Goal: Task Accomplishment & Management: Manage account settings

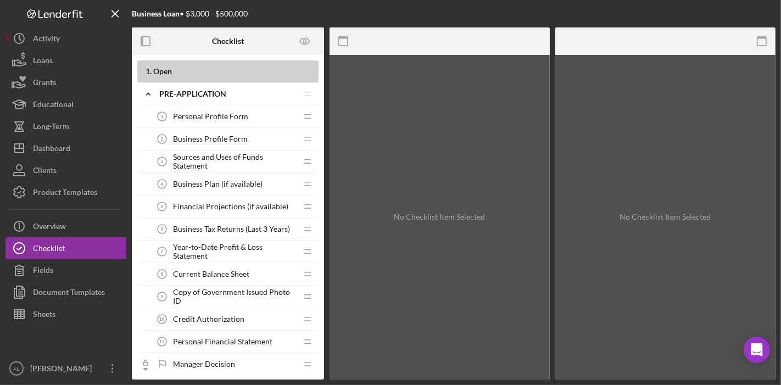
scroll to position [1379, 0]
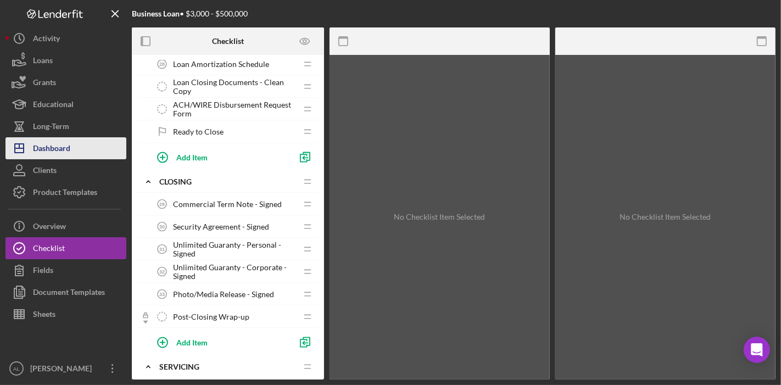
click at [88, 152] on button "Icon/Dashboard Dashboard" at bounding box center [65, 148] width 121 height 22
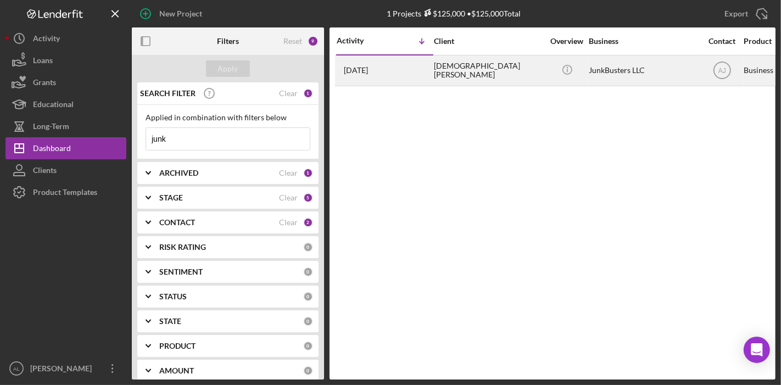
click at [434, 73] on div "[DEMOGRAPHIC_DATA][PERSON_NAME]" at bounding box center [489, 70] width 110 height 29
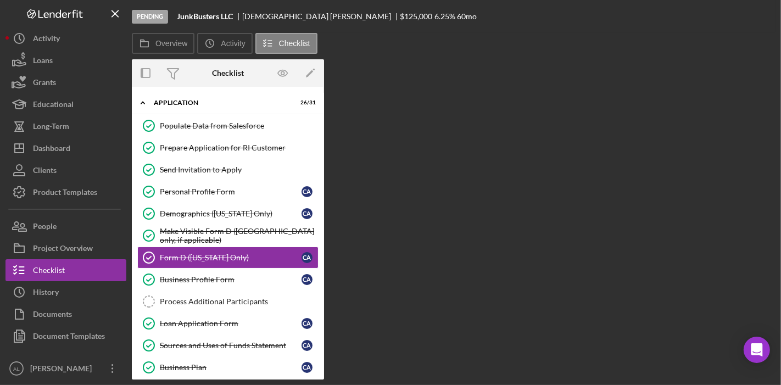
scroll to position [22, 0]
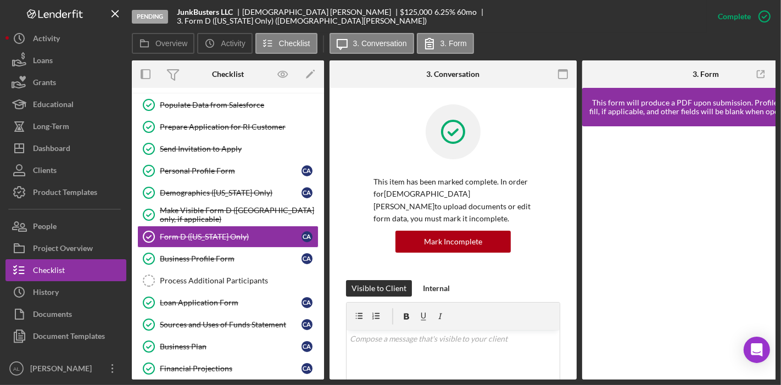
drag, startPoint x: 325, startPoint y: 169, endPoint x: 323, endPoint y: 176, distance: 8.0
click at [323, 176] on div "Overview Internal Workflow Stage Pending Icon/Dropdown Arrow Archive (can unarc…" at bounding box center [454, 219] width 644 height 319
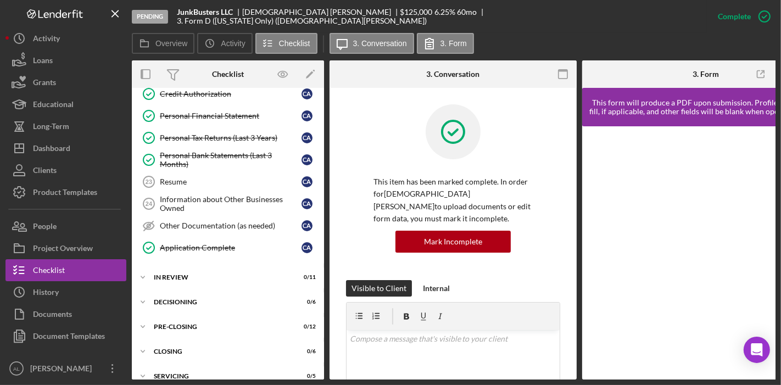
scroll to position [537, 0]
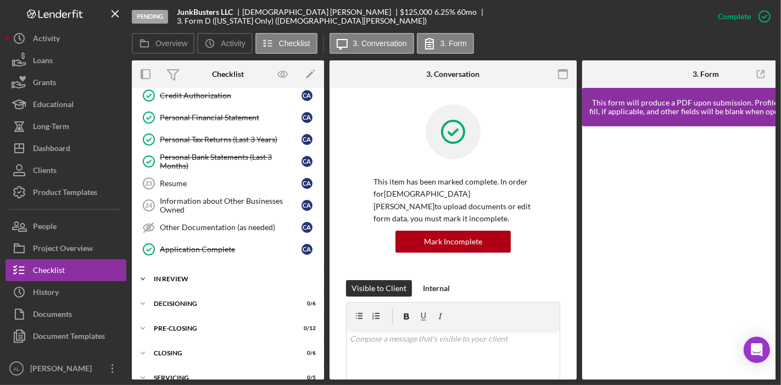
click at [176, 276] on div "In Review" at bounding box center [232, 279] width 157 height 7
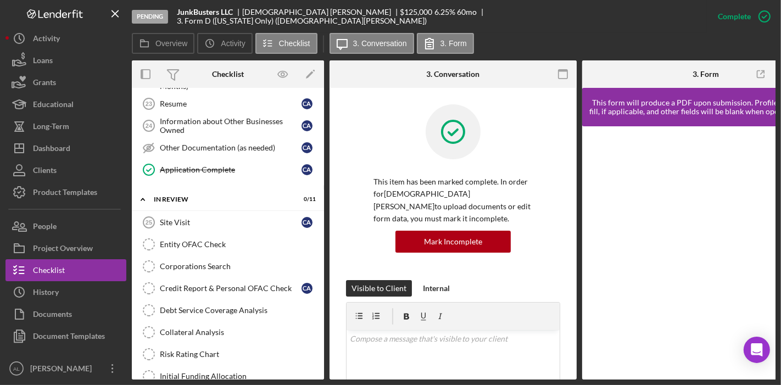
scroll to position [638, 0]
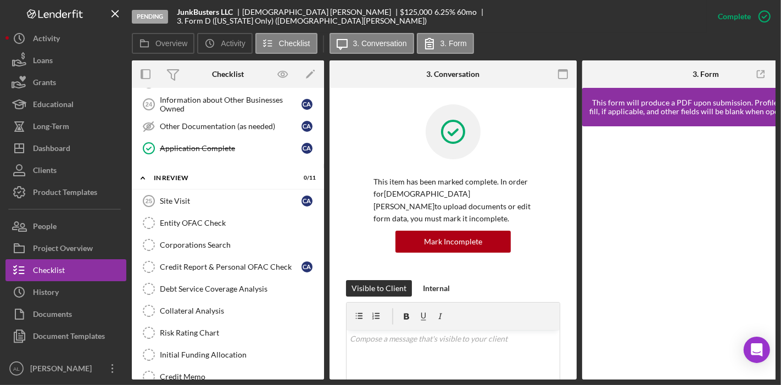
drag, startPoint x: 324, startPoint y: 267, endPoint x: 324, endPoint y: 276, distance: 9.3
click at [324, 276] on div "Icon/Expander Application 26 / 31 Populate Data from Salesforce Populate Data f…" at bounding box center [228, 234] width 192 height 292
drag, startPoint x: 324, startPoint y: 276, endPoint x: 324, endPoint y: 284, distance: 7.1
click at [324, 284] on div "Icon/Expander Application 26 / 31 Populate Data from Salesforce Populate Data f…" at bounding box center [228, 234] width 192 height 292
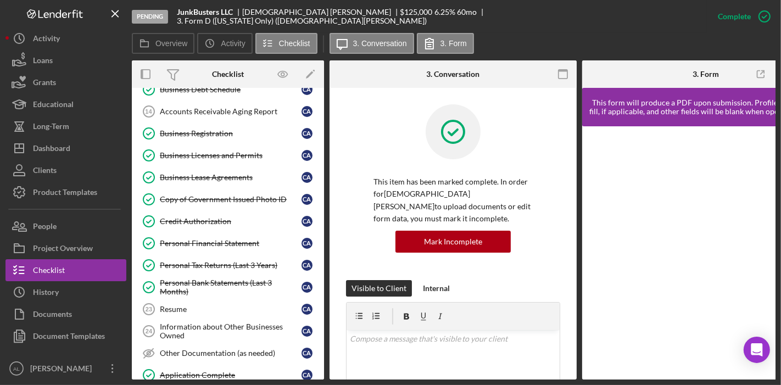
scroll to position [312, 0]
